Goal: Transaction & Acquisition: Purchase product/service

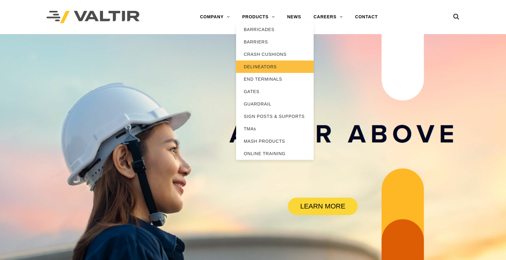
click at [265, 66] on link "DELINEATORS" at bounding box center [275, 66] width 78 height 12
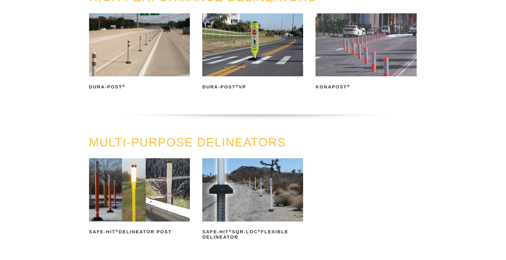
scroll to position [93, 0]
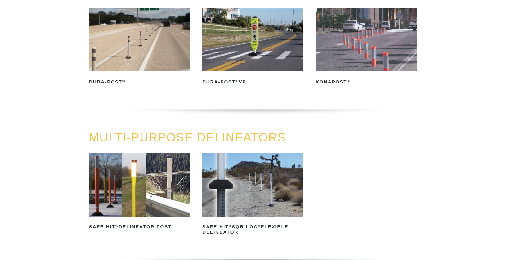
click at [142, 221] on link "Safe-Hit ® Delineator Post" at bounding box center [139, 192] width 101 height 78
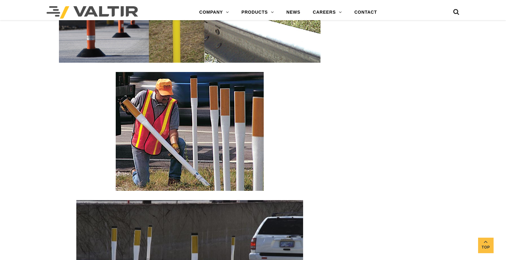
scroll to position [1023, 0]
